Goal: Transaction & Acquisition: Purchase product/service

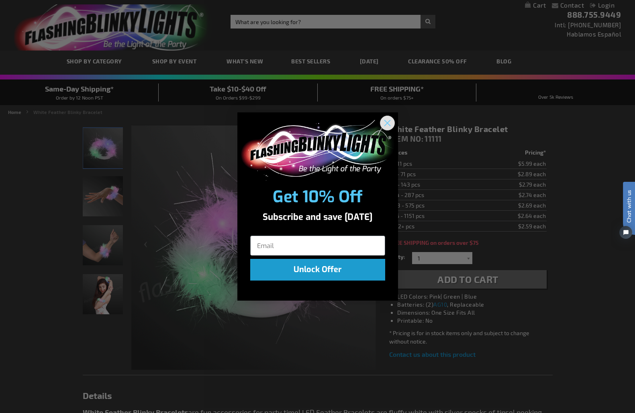
click at [391, 123] on circle "Close dialog" at bounding box center [386, 122] width 13 height 13
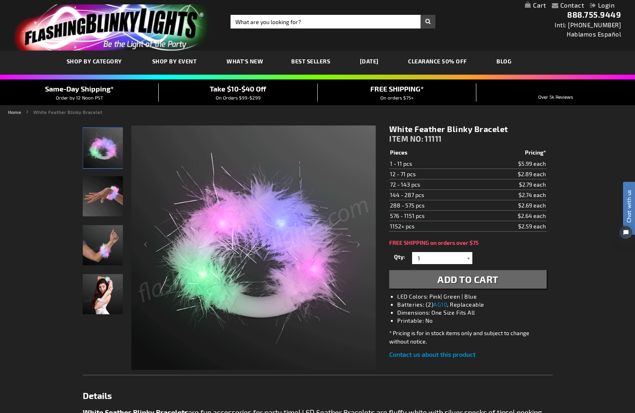
click at [469, 259] on div at bounding box center [468, 258] width 8 height 12
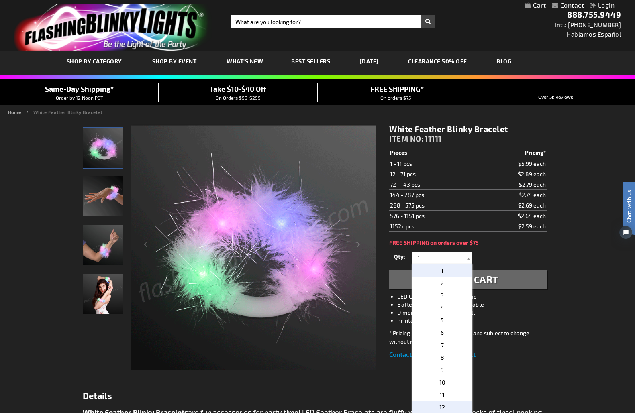
click at [440, 408] on span "12" at bounding box center [442, 407] width 6 height 7
type input "12"
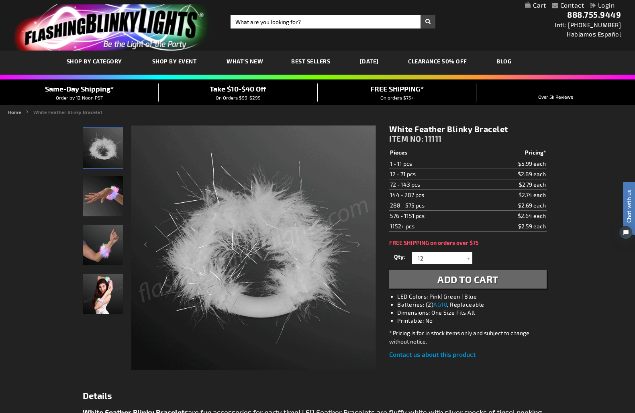
click at [486, 280] on span "Add to Cart" at bounding box center [467, 279] width 61 height 12
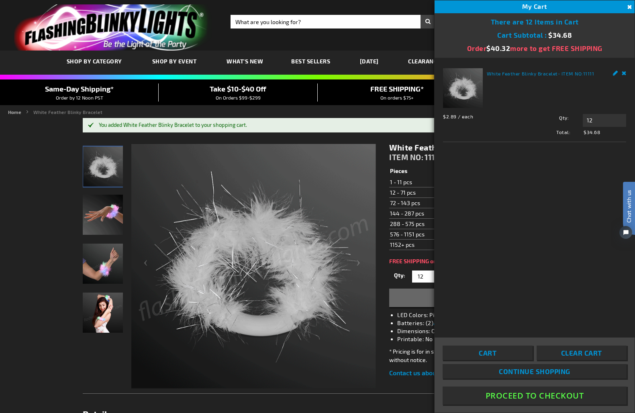
click at [351, 134] on main "You added White Feather Blinky Bracelet to your shopping cart. Checkout as a ne…" at bounding box center [318, 404] width 482 height 573
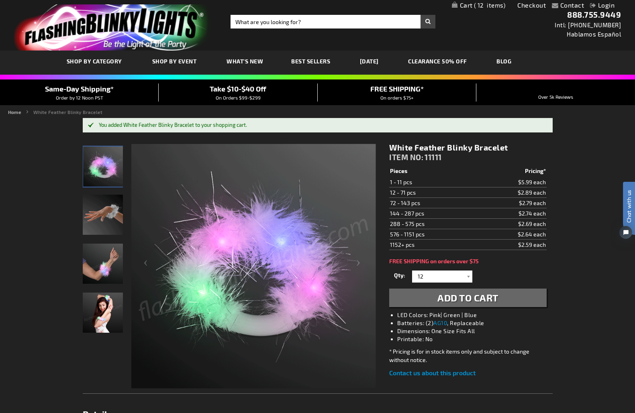
click at [373, 65] on link "[DATE]" at bounding box center [369, 61] width 31 height 27
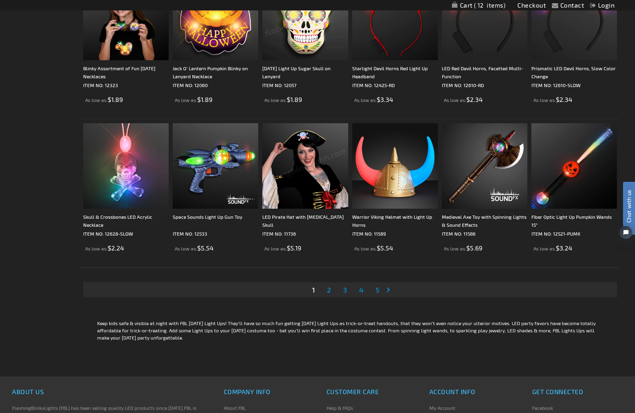
scroll to position [1477, 0]
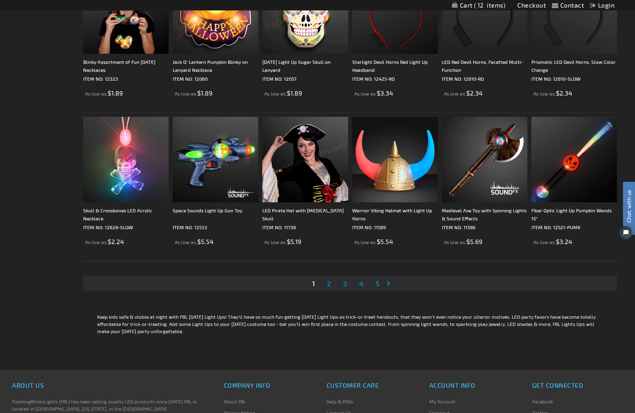
click at [330, 285] on span "2" at bounding box center [329, 283] width 4 height 9
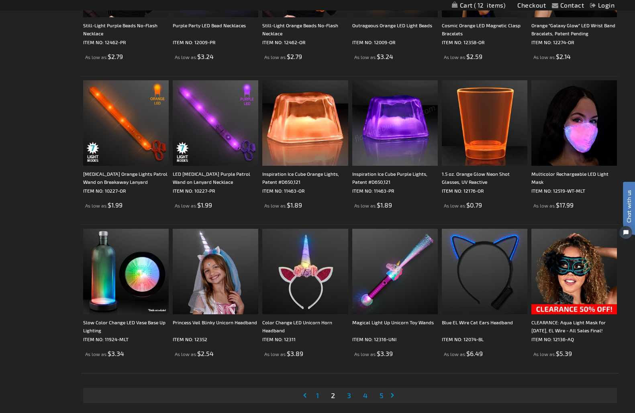
scroll to position [1374, 0]
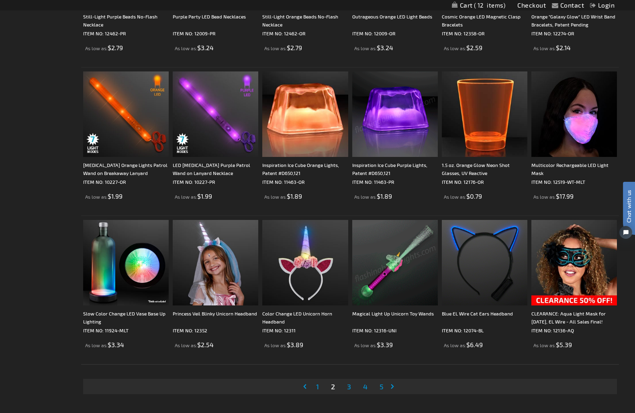
click at [349, 388] on span "3" at bounding box center [349, 386] width 4 height 9
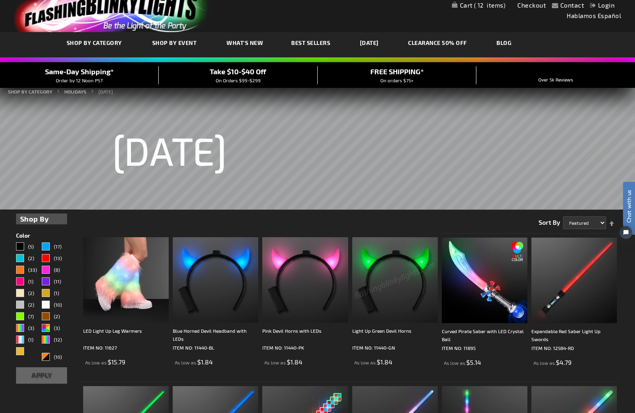
scroll to position [19, 0]
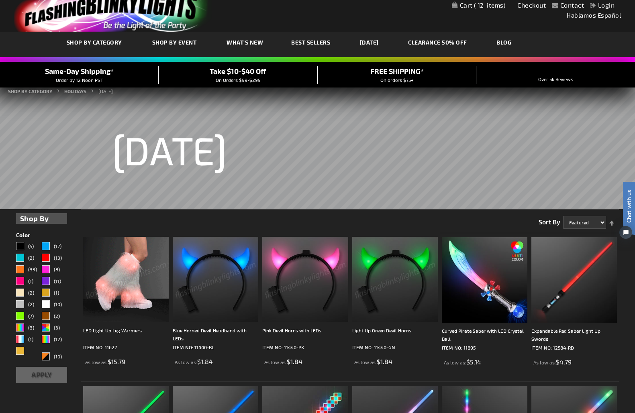
click at [126, 295] on img at bounding box center [126, 280] width 86 height 86
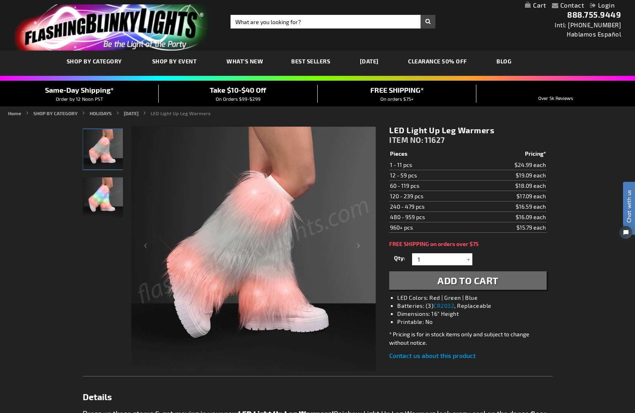
click at [111, 196] on img "LED Light Up Leg Warmers" at bounding box center [103, 198] width 40 height 40
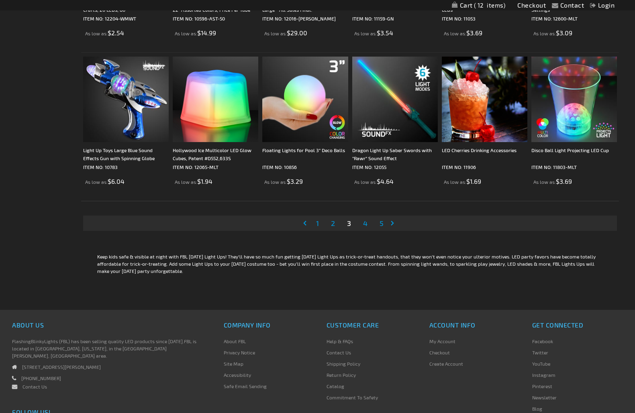
scroll to position [1543, 0]
